Goal: Transaction & Acquisition: Purchase product/service

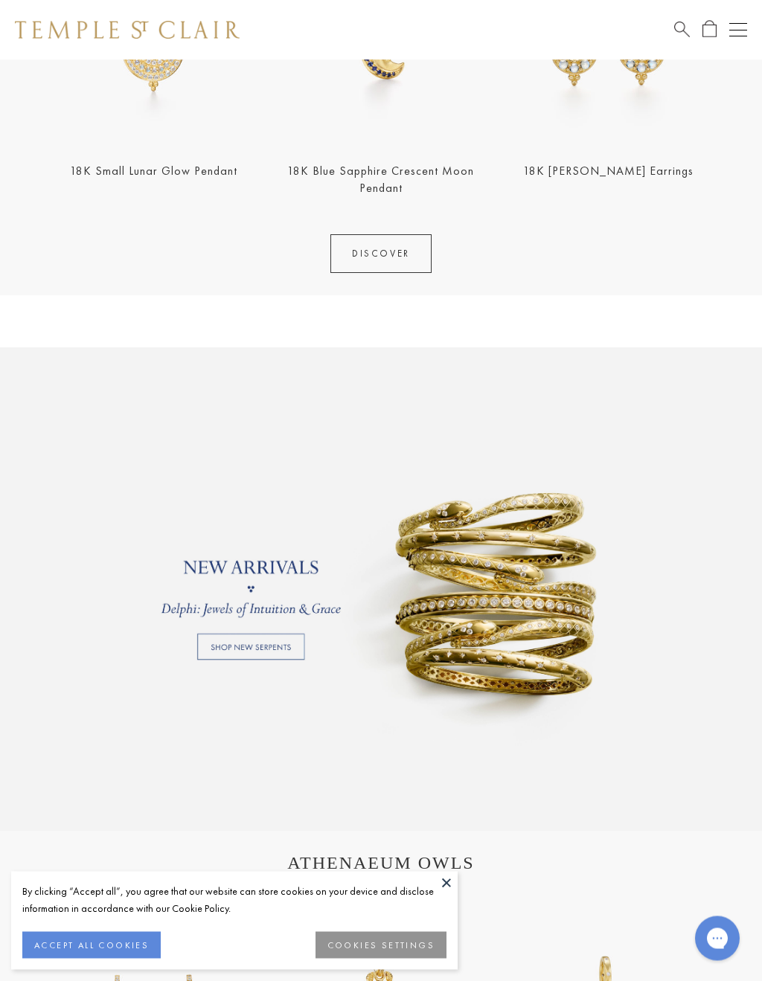
scroll to position [684, 0]
click at [289, 648] on link at bounding box center [381, 588] width 762 height 483
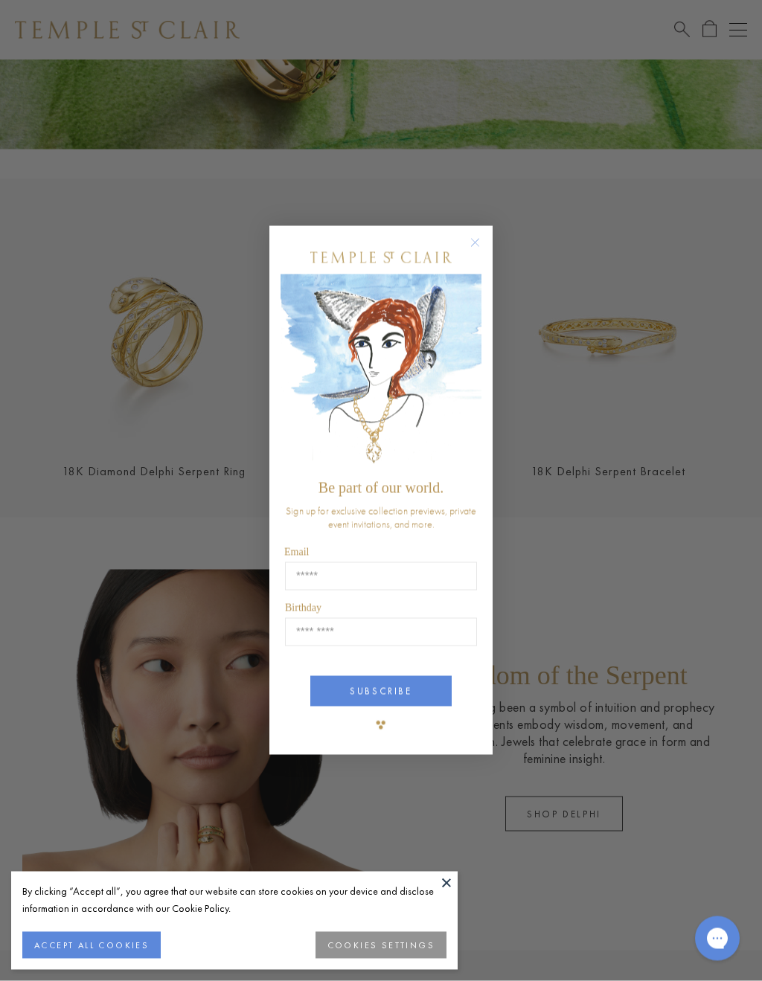
scroll to position [283, 0]
click at [483, 236] on icon "Close dialog" at bounding box center [475, 243] width 19 height 19
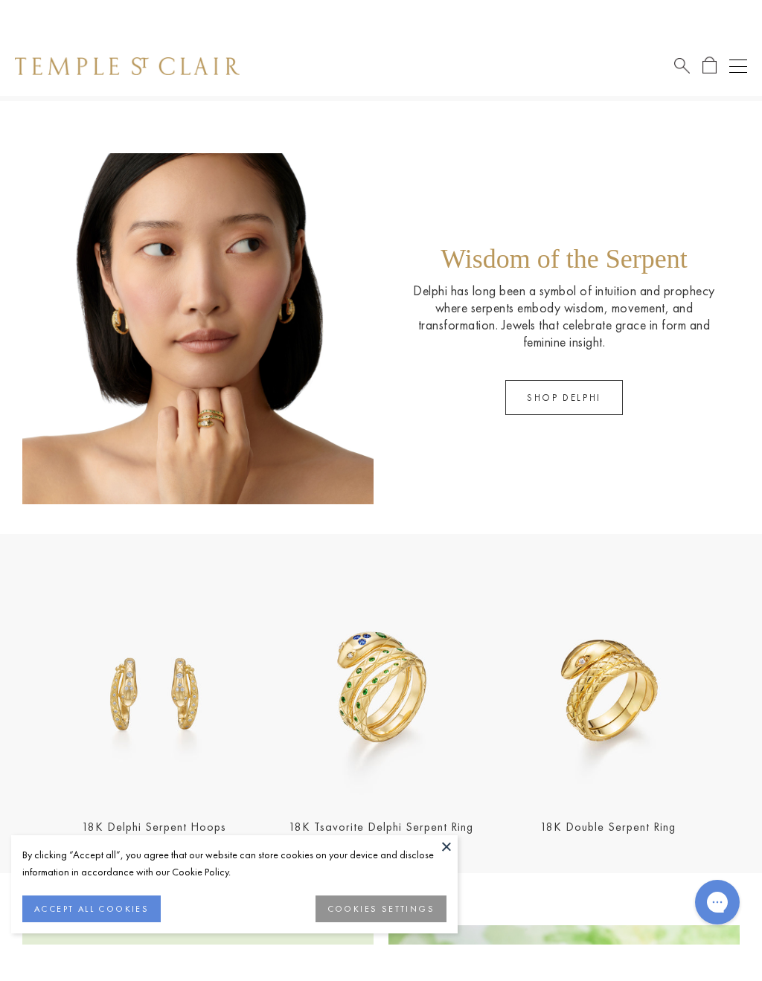
scroll to position [736, 0]
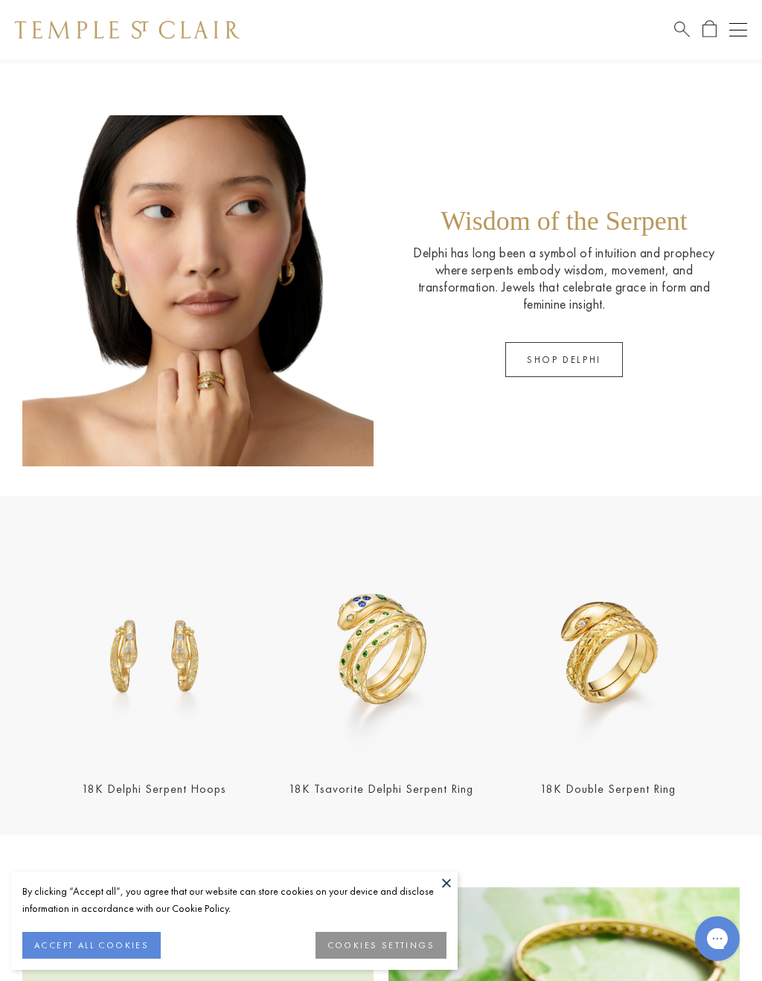
click at [578, 352] on link "SHOP DELPHI" at bounding box center [563, 359] width 117 height 35
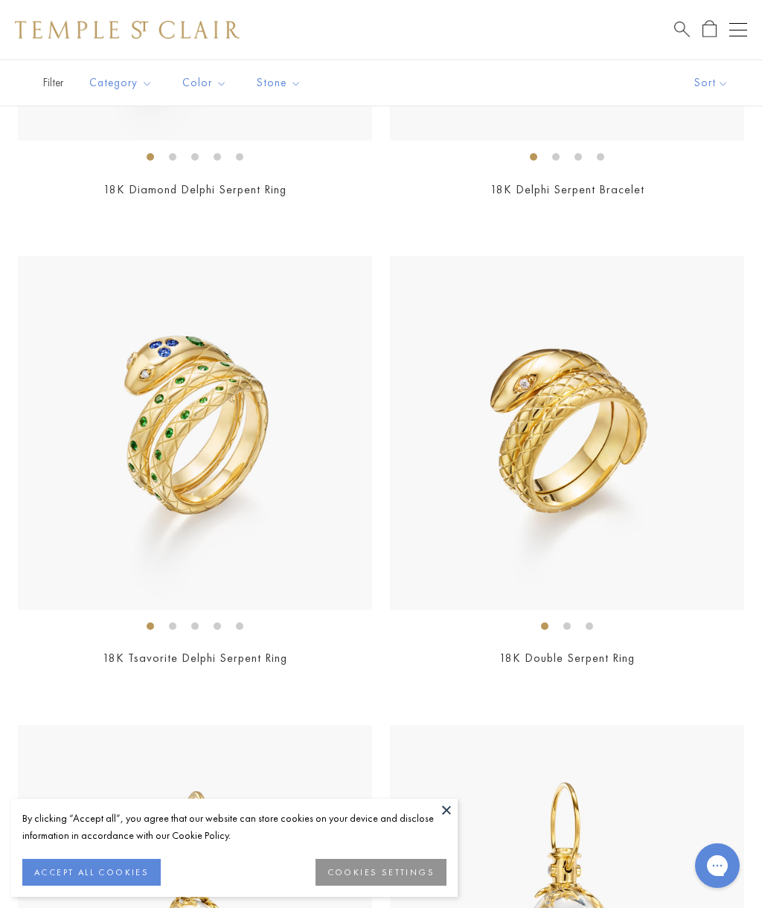
scroll to position [429, 0]
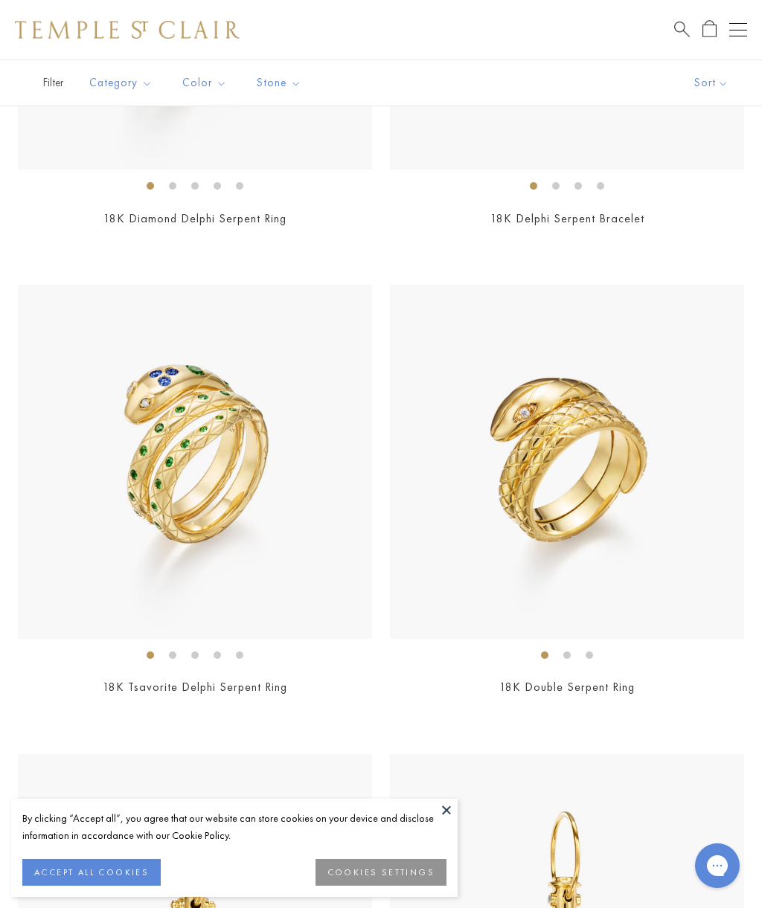
click at [613, 437] on img at bounding box center [567, 462] width 354 height 354
